Goal: Task Accomplishment & Management: Complete application form

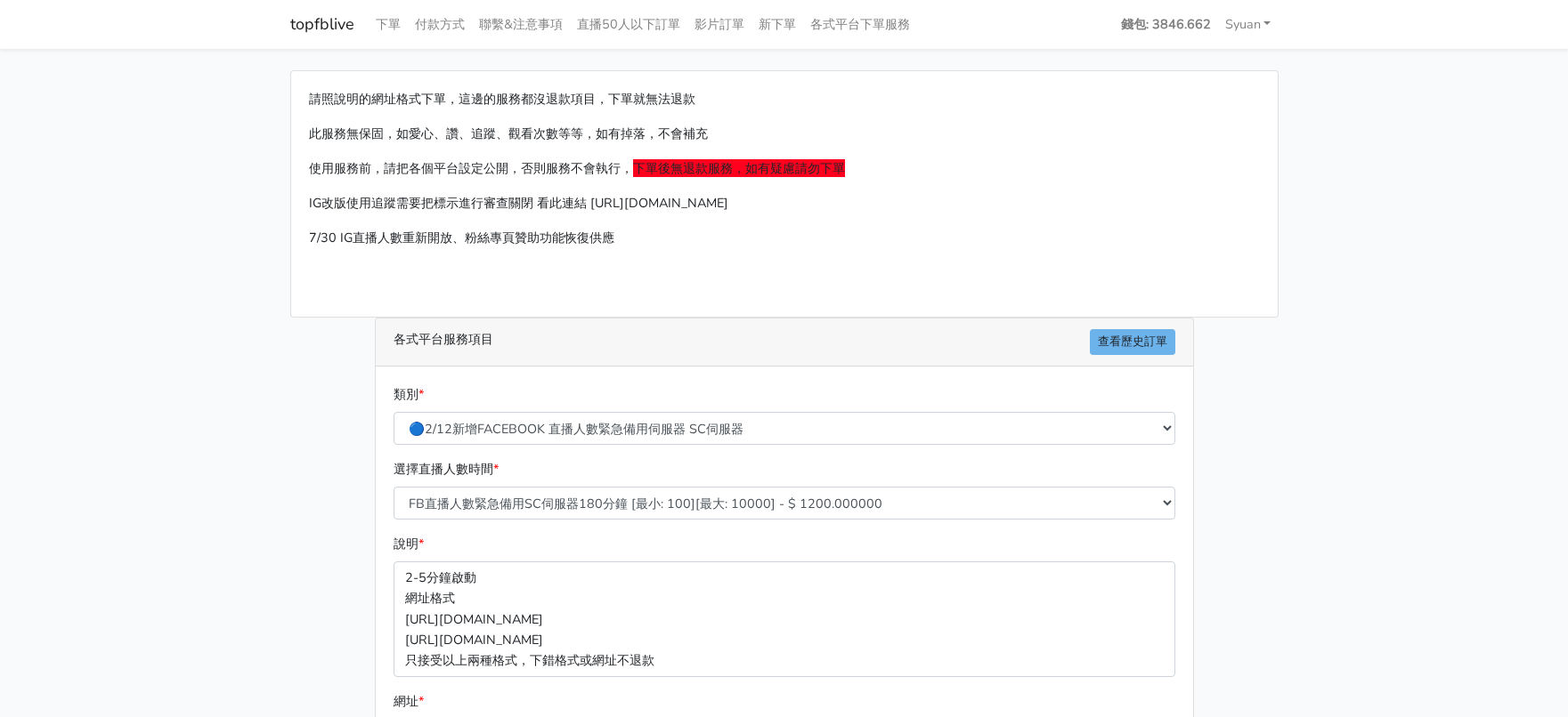
select select "🔵2/12新增FACEBOOK 直播人數緊急備用伺服器 SC伺服器"
select select "636"
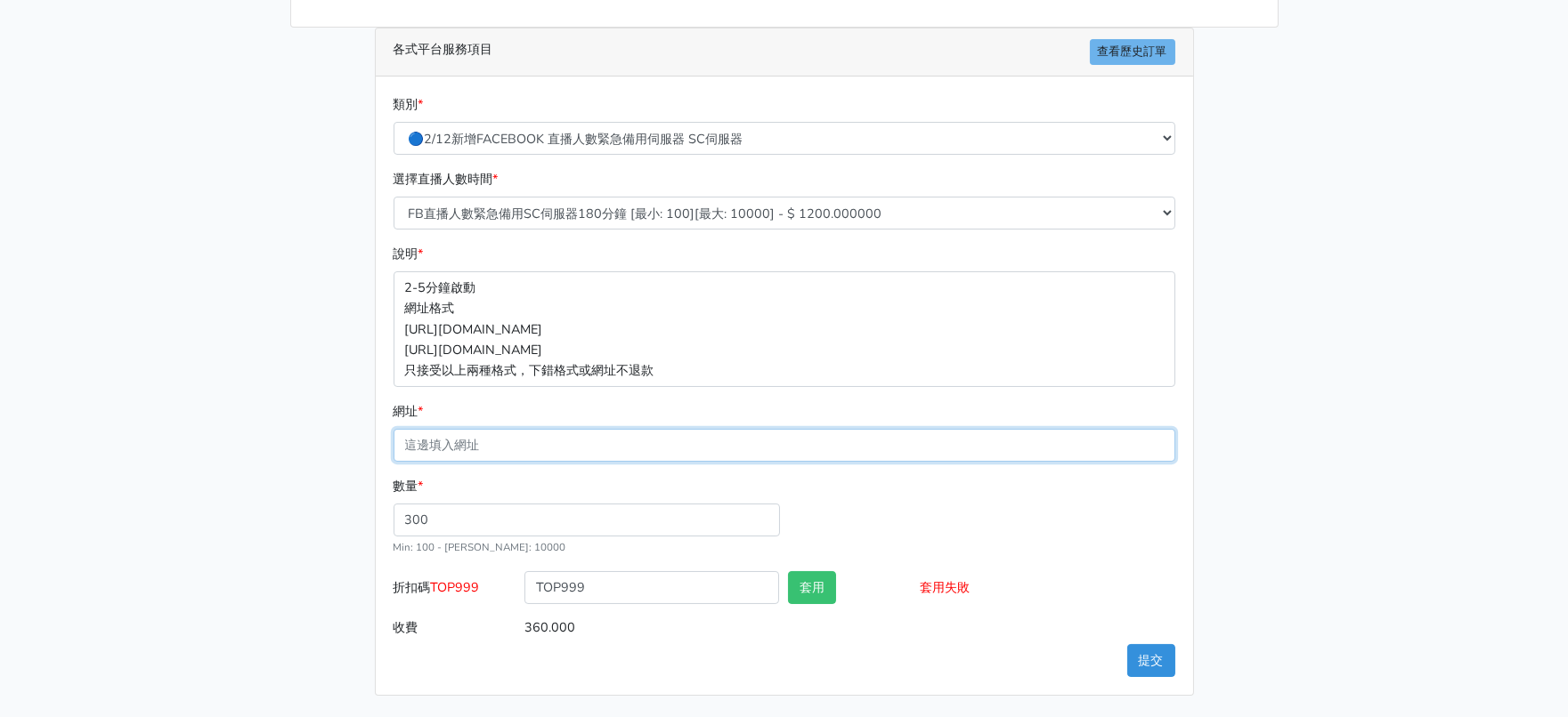
click at [460, 462] on input "網址 *" at bounding box center [784, 446] width 782 height 33
paste input "[URL][DOMAIN_NAME]"
type input "[URL][DOMAIN_NAME]"
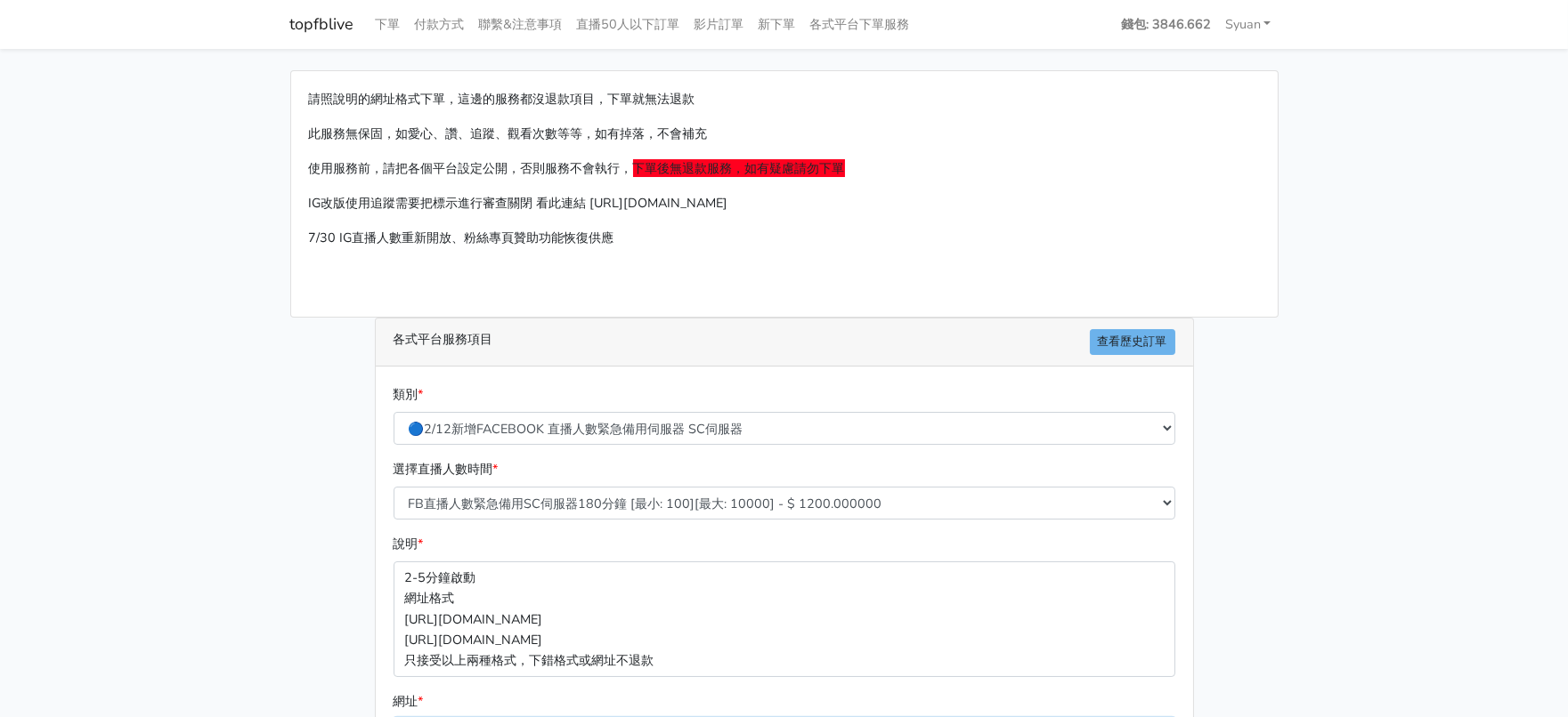
scroll to position [412, 0]
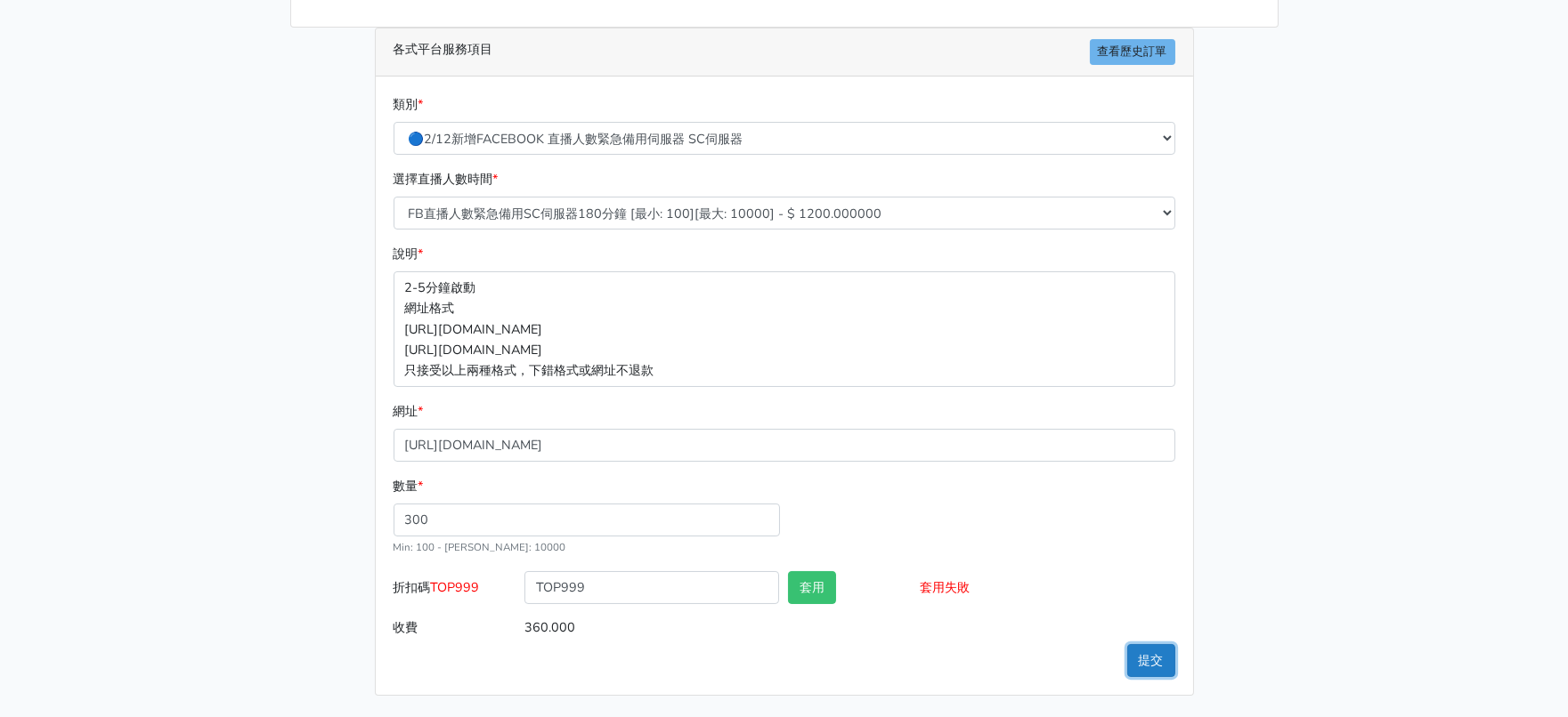
click at [1151, 648] on button "提交" at bounding box center [1151, 661] width 48 height 33
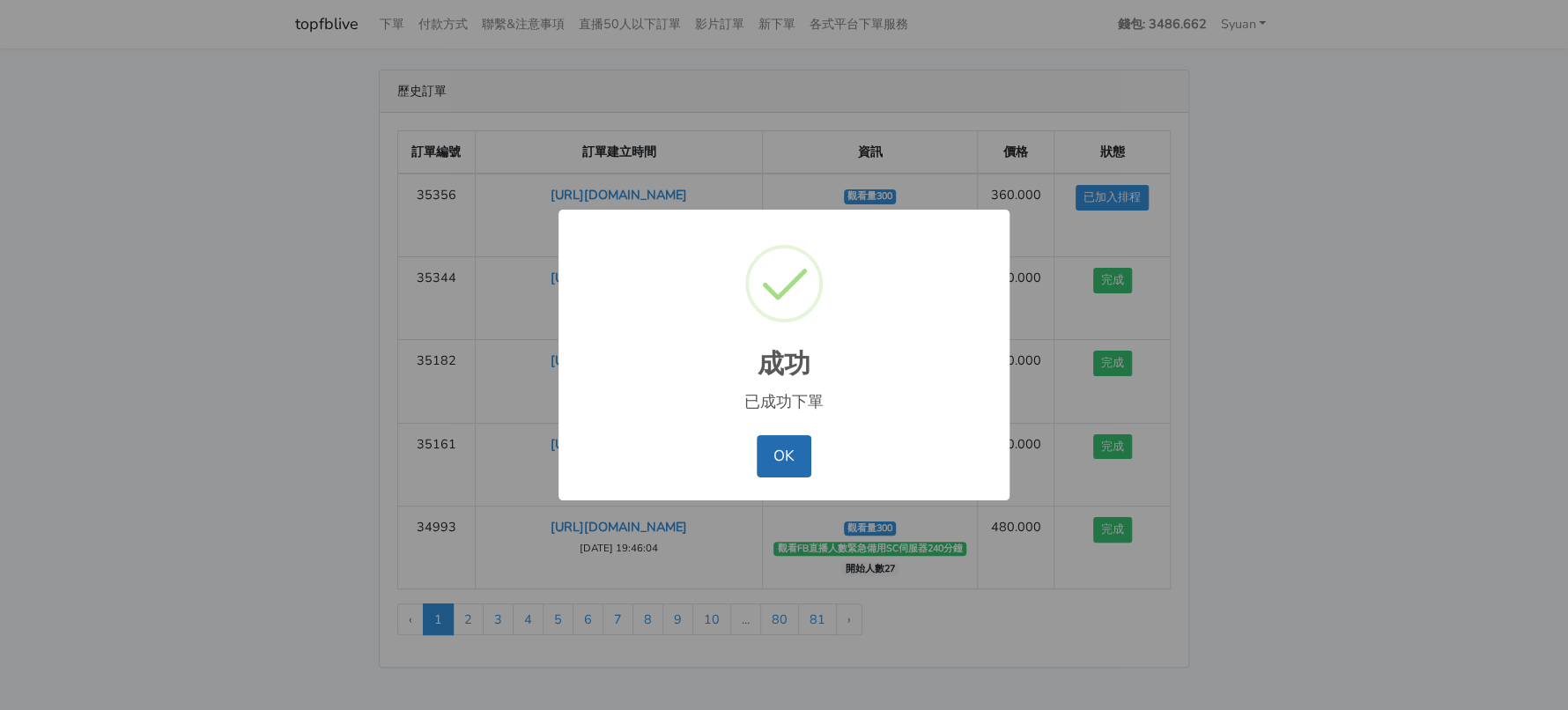
drag, startPoint x: 778, startPoint y: 467, endPoint x: 759, endPoint y: 435, distance: 37.2
click at [775, 465] on button "OK" at bounding box center [784, 456] width 54 height 42
